Goal: Task Accomplishment & Management: Use online tool/utility

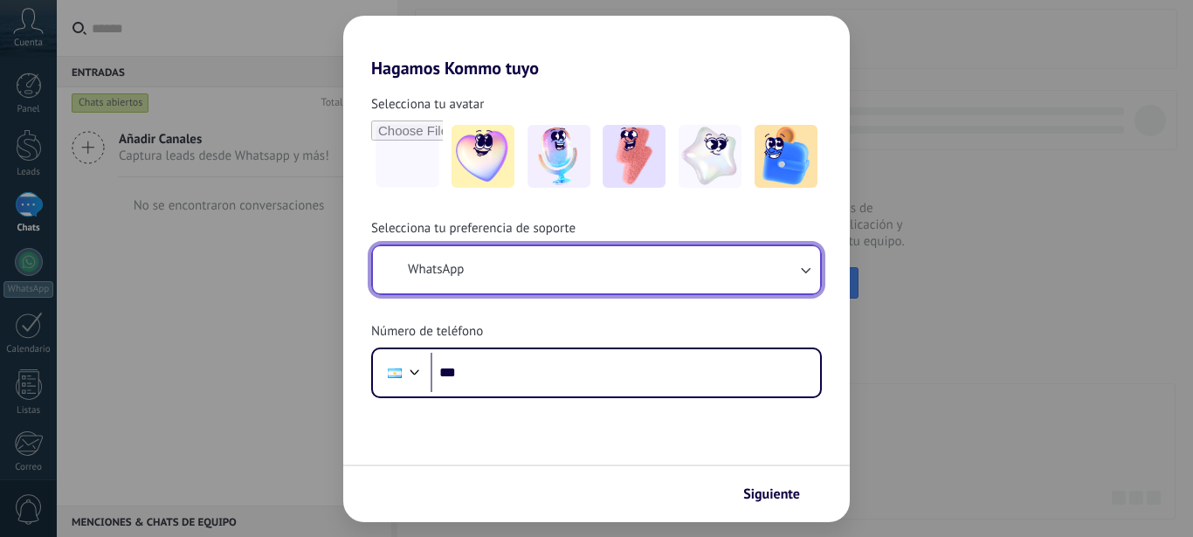
click at [537, 271] on button "WhatsApp" at bounding box center [596, 269] width 447 height 47
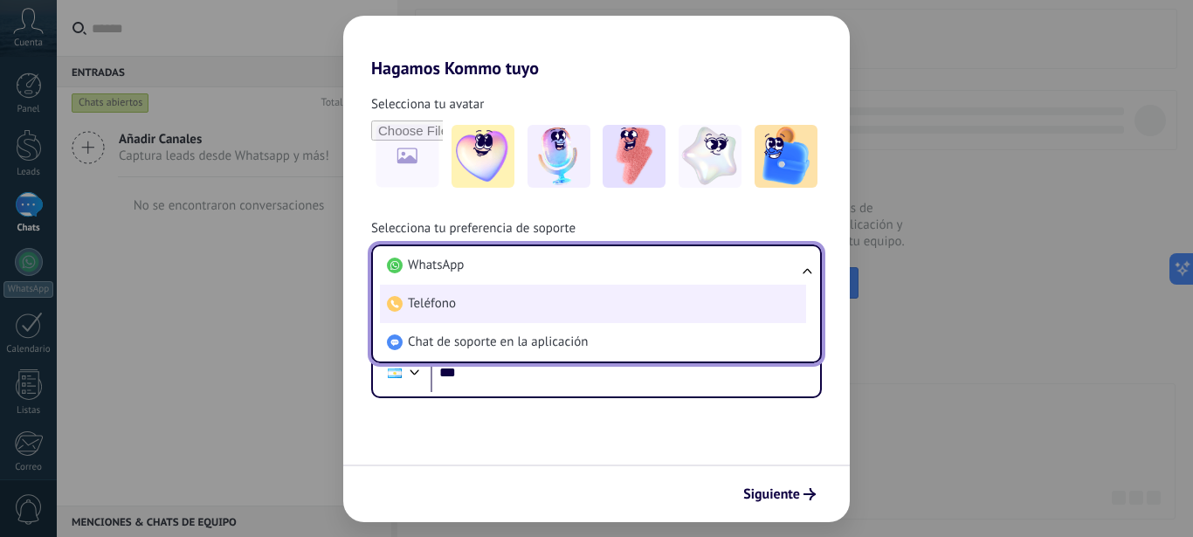
scroll to position [26832, 0]
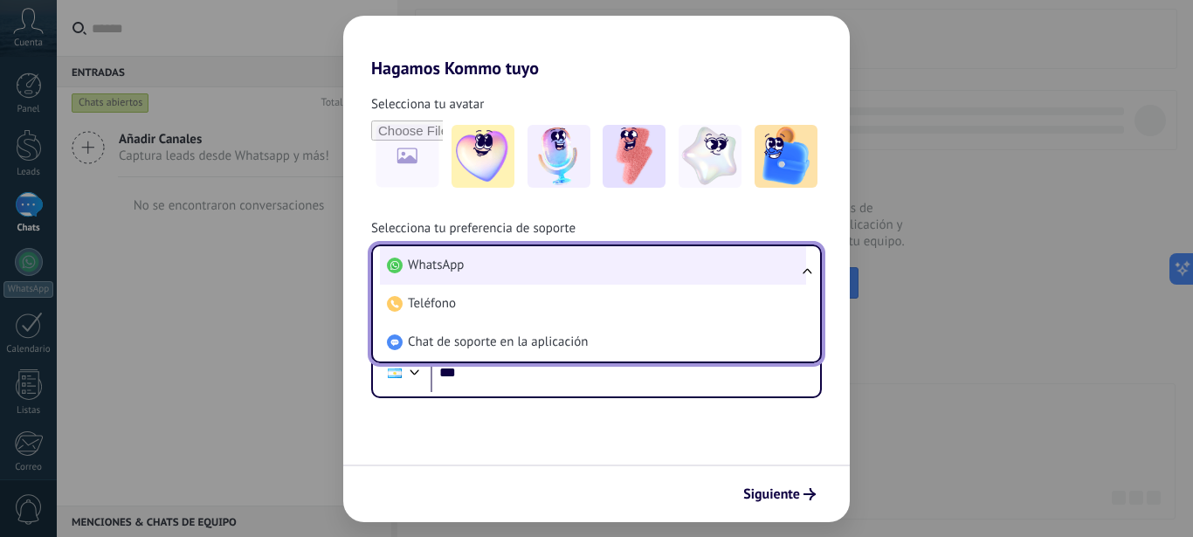
click at [511, 268] on li "WhatsApp" at bounding box center [593, 265] width 426 height 38
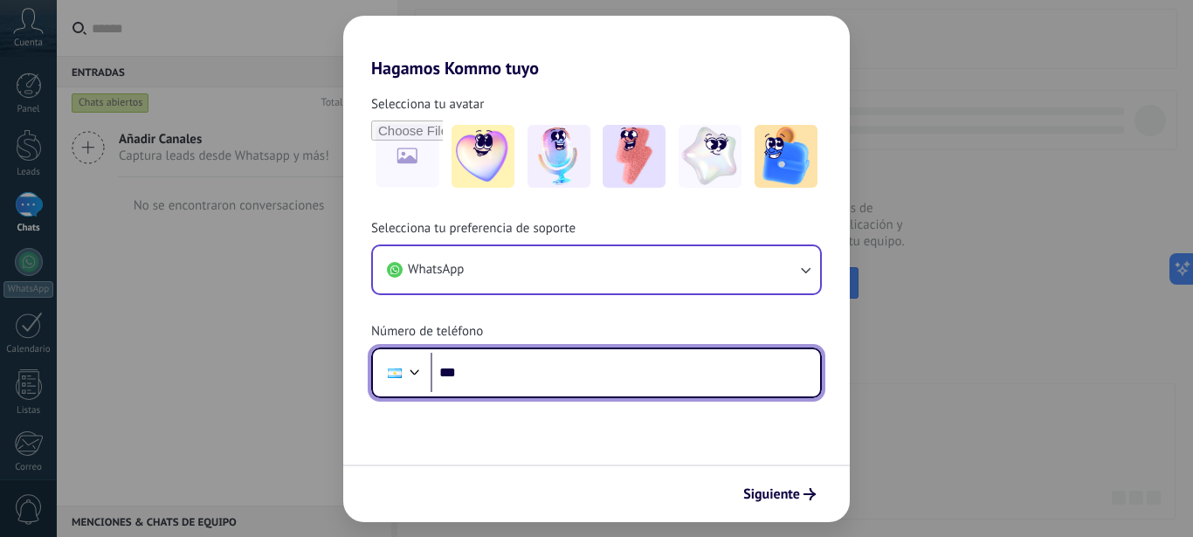
click at [507, 364] on input "***" at bounding box center [625, 373] width 389 height 40
type input "**********"
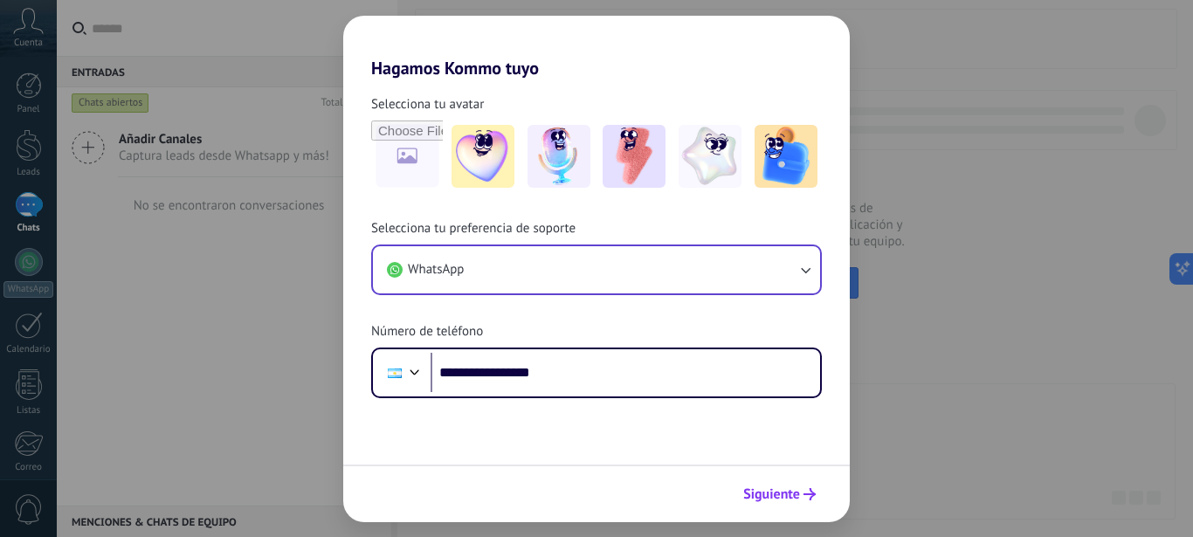
click at [784, 494] on span "Siguiente" at bounding box center [771, 494] width 57 height 12
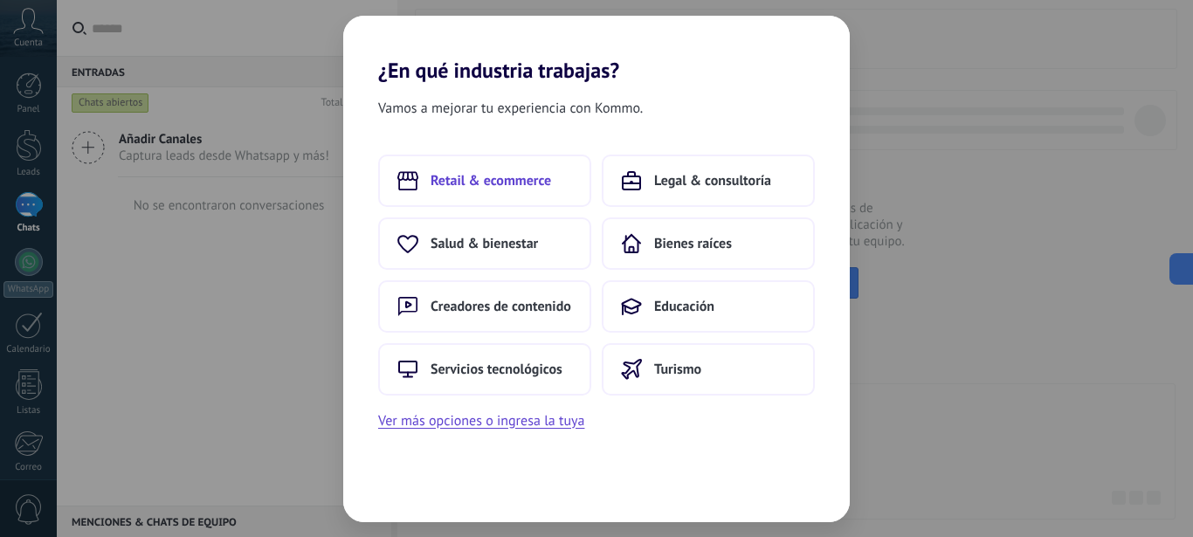
click at [521, 183] on span "Retail & ecommerce" at bounding box center [491, 180] width 121 height 17
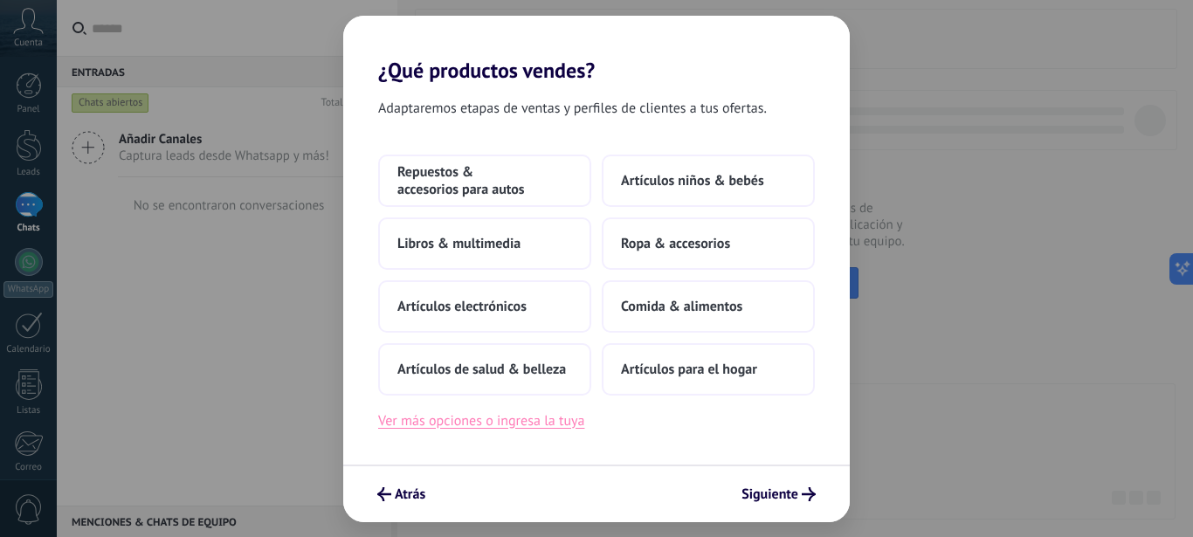
click at [506, 425] on button "Ver más opciones o ingresa la tuya" at bounding box center [481, 421] width 206 height 23
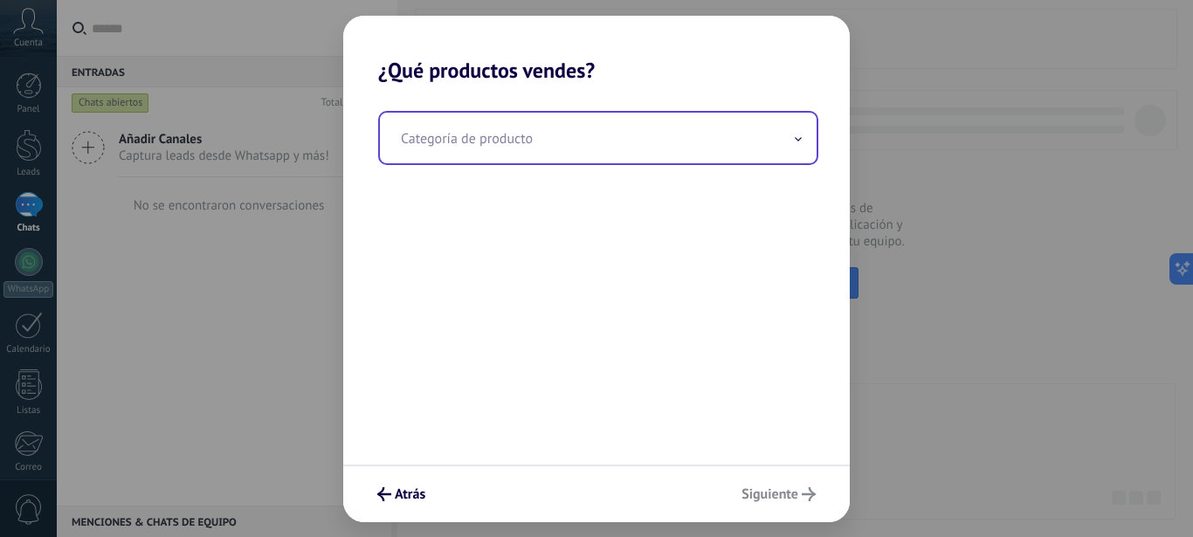
click at [477, 145] on input "text" at bounding box center [598, 138] width 437 height 51
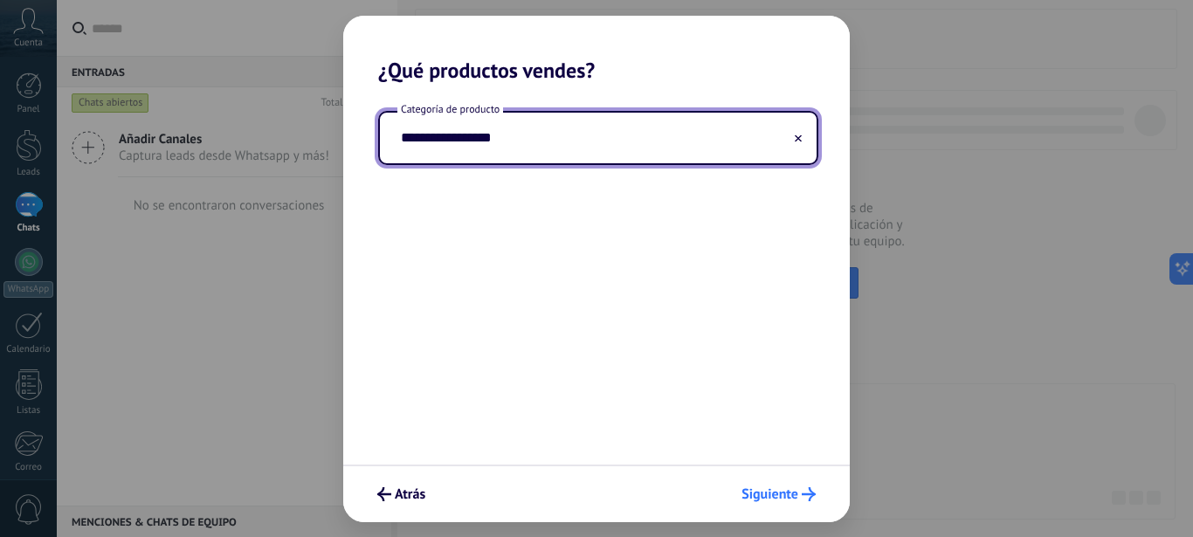
type input "**********"
click at [788, 493] on span "Siguiente" at bounding box center [769, 494] width 57 height 12
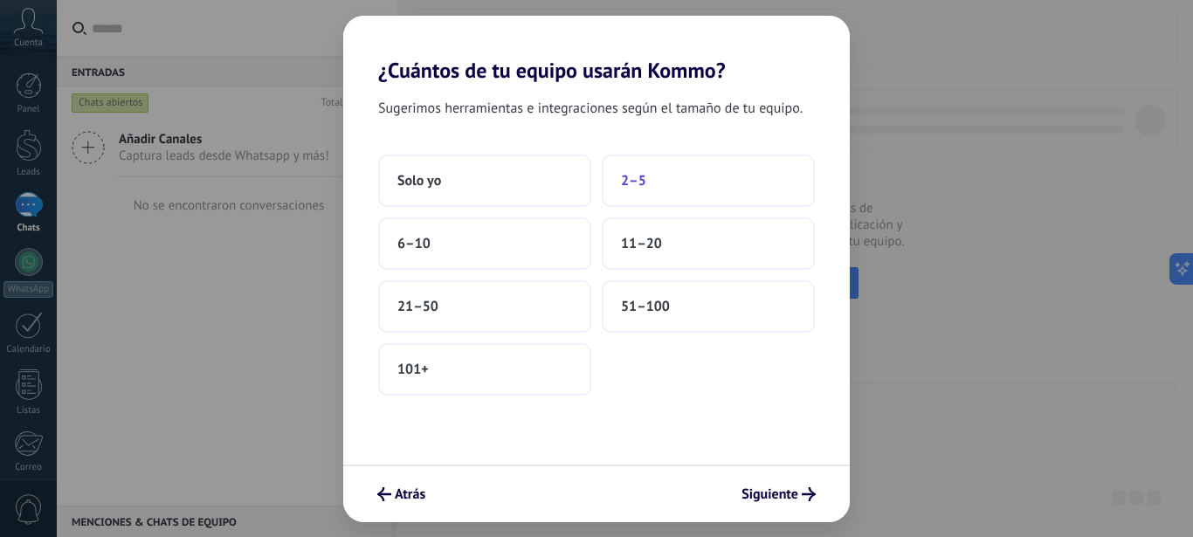
click at [634, 179] on span "2–5" at bounding box center [633, 180] width 25 height 17
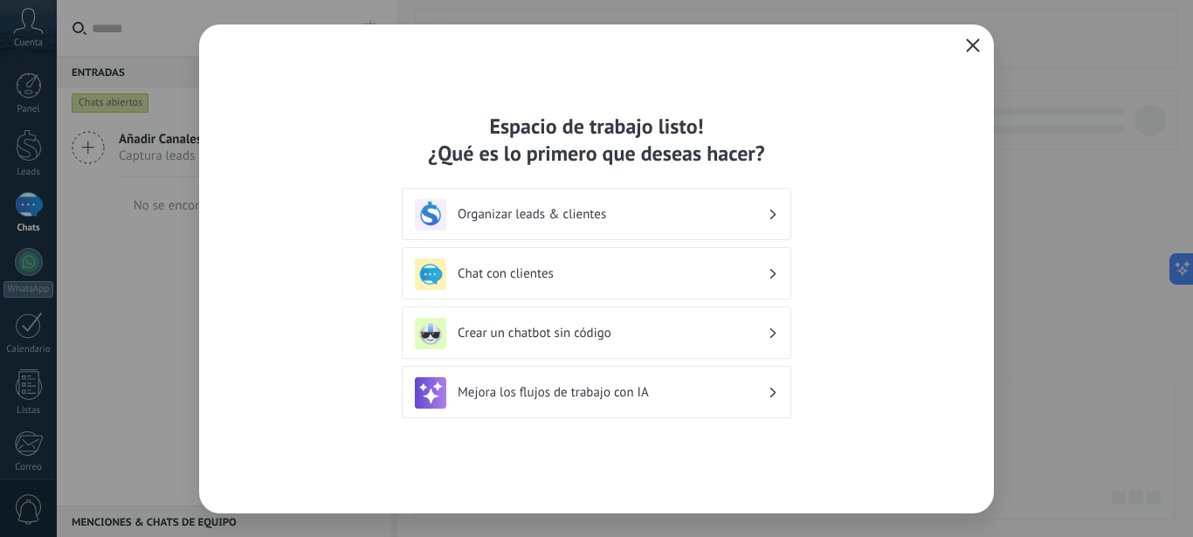
click at [527, 272] on h3 "Chat con clientes" at bounding box center [613, 273] width 310 height 17
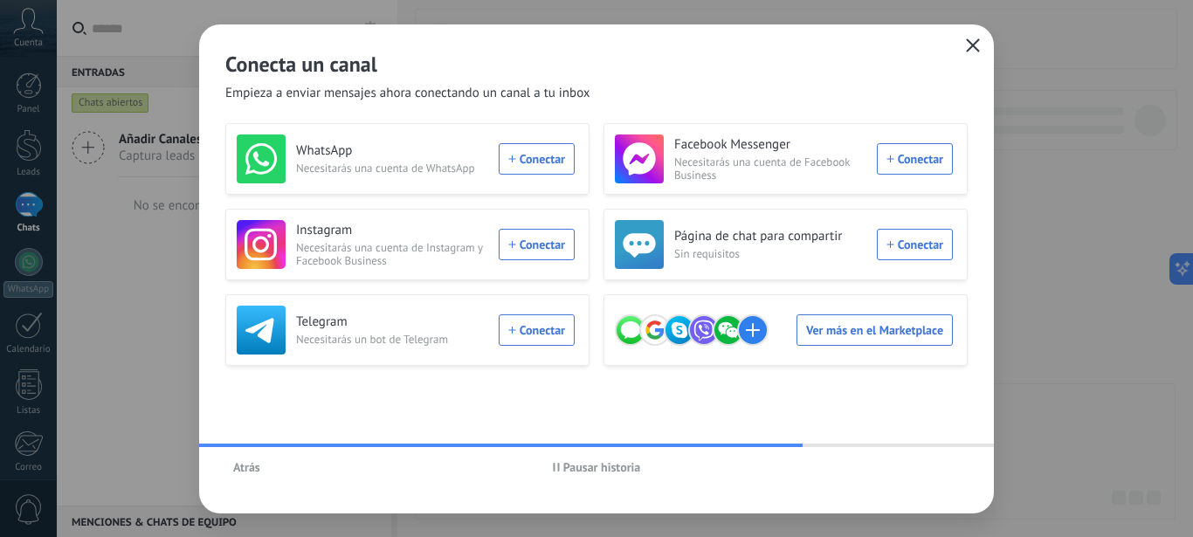
click at [601, 463] on span "Pausar historia" at bounding box center [602, 467] width 78 height 12
click at [593, 465] on span "Iniciar historia" at bounding box center [601, 467] width 75 height 12
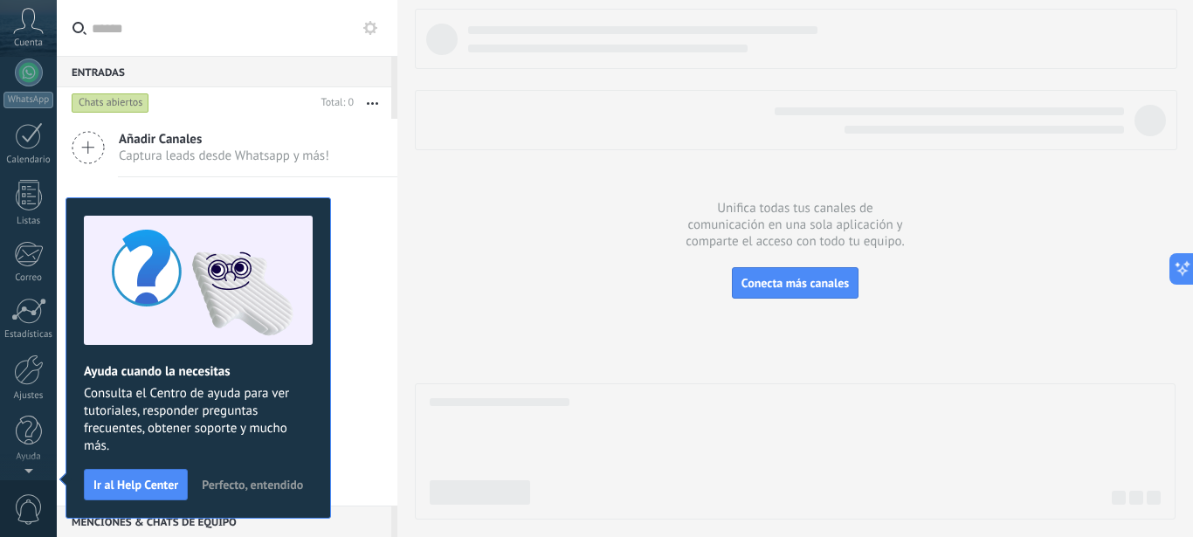
scroll to position [0, 0]
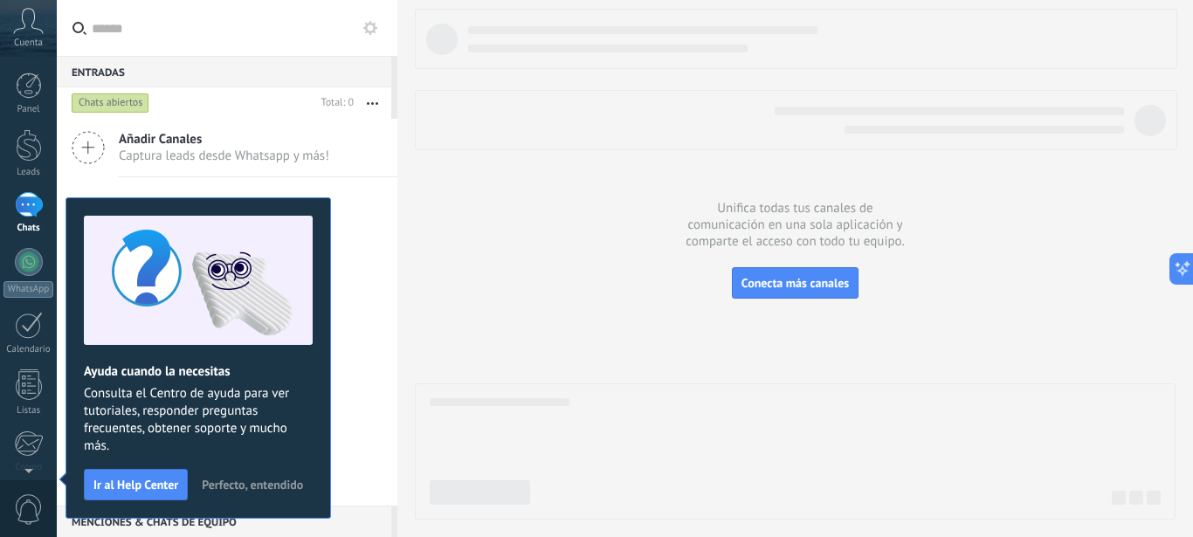
click at [31, 207] on div at bounding box center [29, 204] width 28 height 25
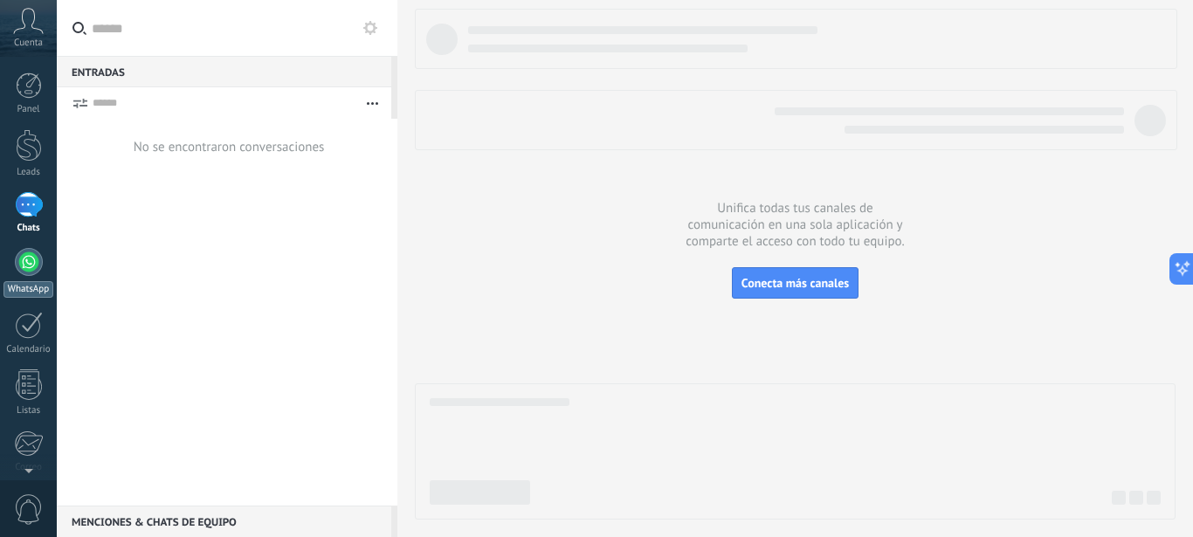
click at [31, 258] on div at bounding box center [29, 262] width 28 height 28
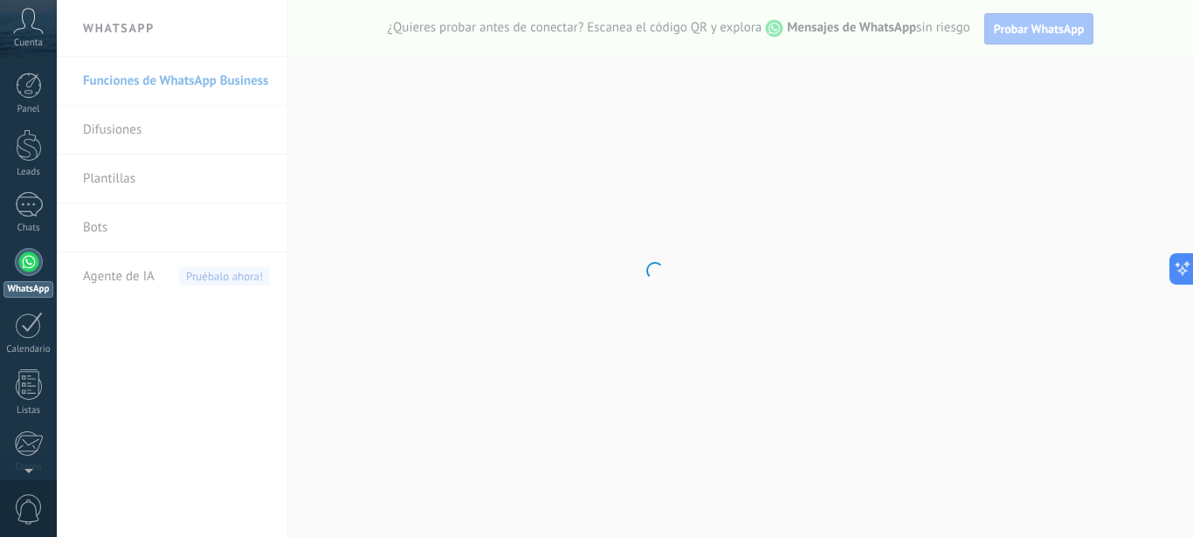
click at [31, 258] on div at bounding box center [29, 262] width 28 height 28
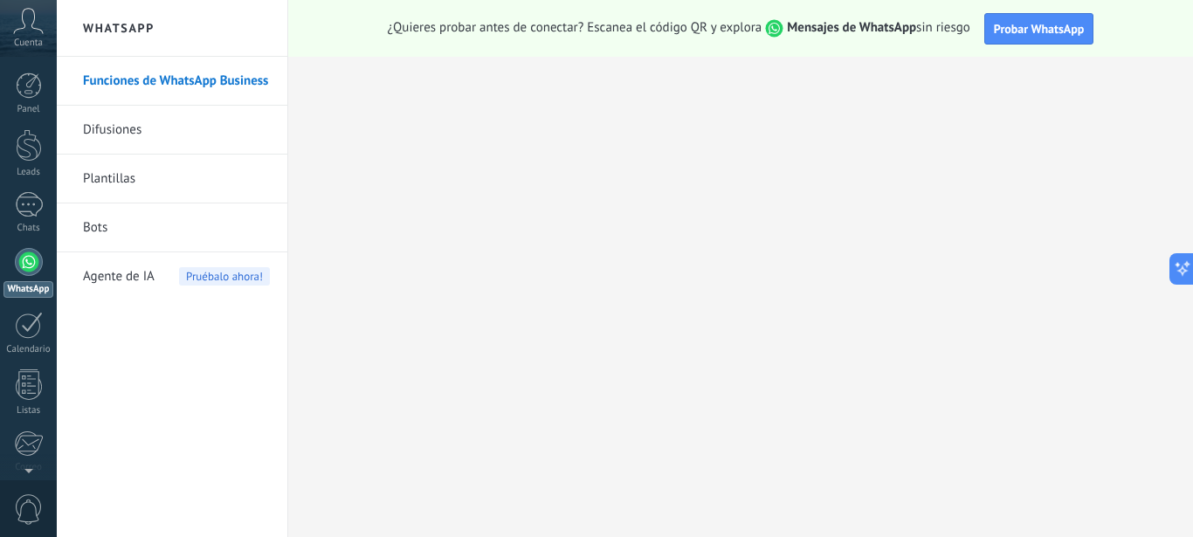
click at [153, 78] on link "Funciones de WhatsApp Business" at bounding box center [176, 81] width 187 height 49
click at [1022, 24] on span "Probar WhatsApp" at bounding box center [1039, 29] width 91 height 16
